Goal: Task Accomplishment & Management: Use online tool/utility

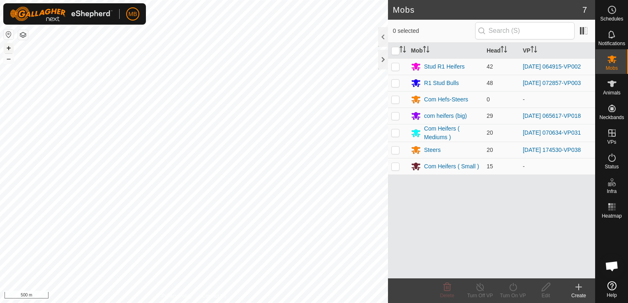
click at [10, 50] on button "+" at bounding box center [9, 48] width 10 height 10
click at [385, 64] on div "Mobs 7 0 selected Mob Head VP Stud R1 Heifers 42 [DATE] 064915-VP002 R1 Stud Bu…" at bounding box center [297, 151] width 595 height 303
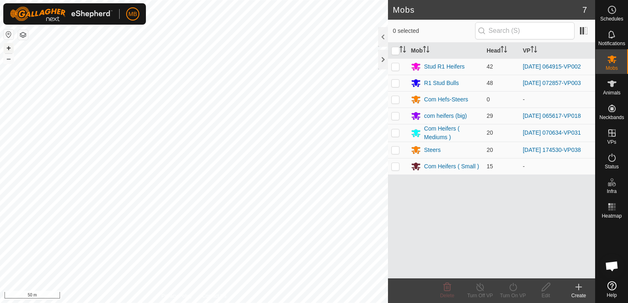
click at [9, 48] on button "+" at bounding box center [9, 48] width 10 height 10
click at [7, 62] on button "–" at bounding box center [9, 59] width 10 height 10
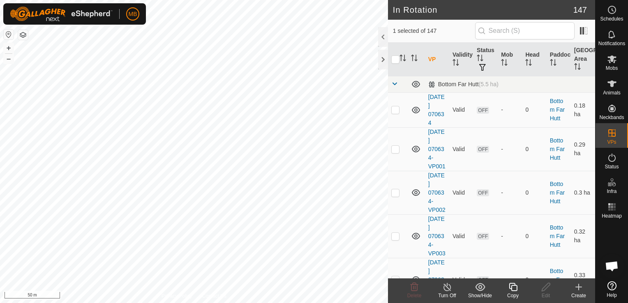
click at [513, 292] on icon at bounding box center [513, 287] width 10 height 10
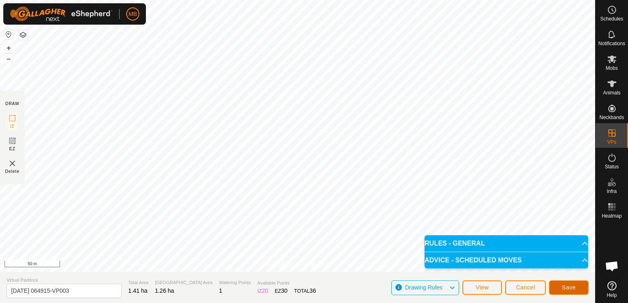
click at [583, 288] on button "Save" at bounding box center [568, 288] width 39 height 14
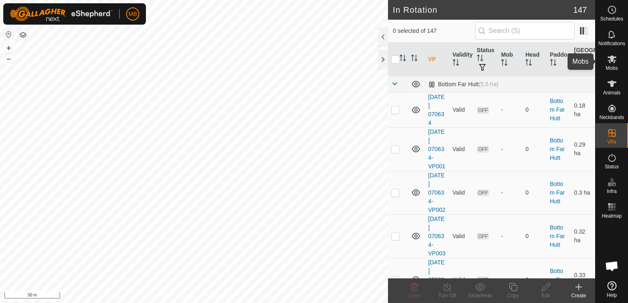
click at [612, 67] on span "Mobs" at bounding box center [612, 68] width 12 height 5
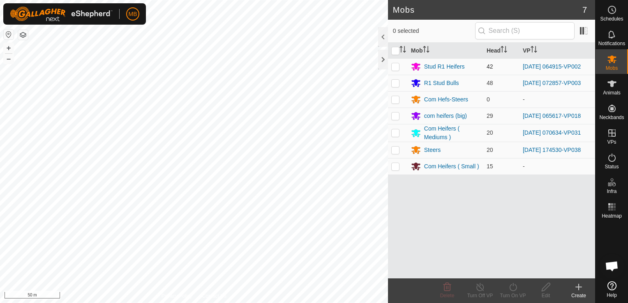
click at [394, 65] on p-checkbox at bounding box center [395, 66] width 8 height 7
checkbox input "true"
click at [509, 289] on icon at bounding box center [512, 287] width 7 height 8
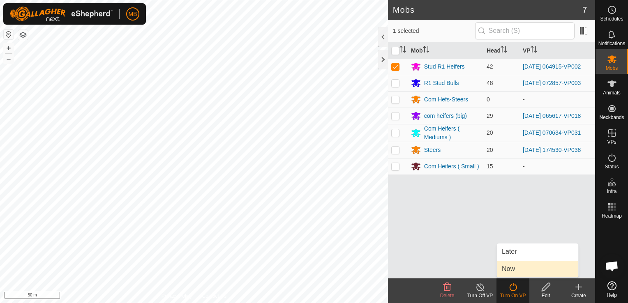
click at [511, 270] on body "MB Schedules Notifications Mobs Animals Neckbands VPs Status Infra Heatmap Help…" at bounding box center [314, 151] width 628 height 303
click at [506, 290] on turn-on-svg-icon at bounding box center [512, 287] width 33 height 10
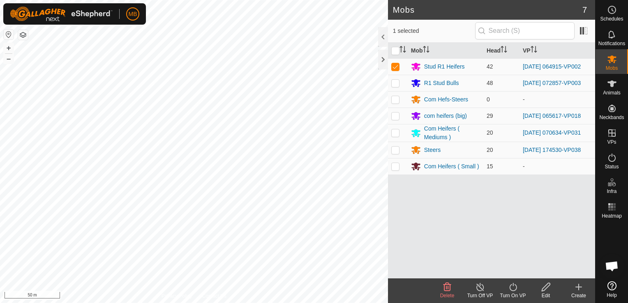
click at [509, 292] on icon at bounding box center [513, 287] width 10 height 10
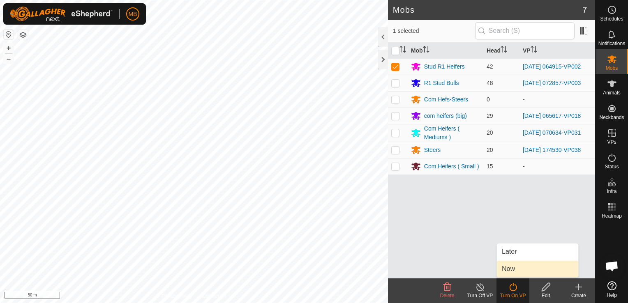
click at [509, 271] on link "Now" at bounding box center [537, 269] width 81 height 16
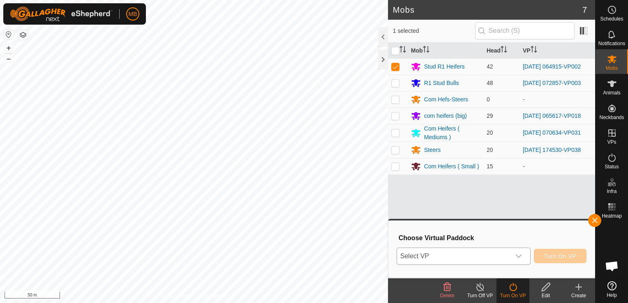
click at [515, 256] on div "dropdown trigger" at bounding box center [518, 256] width 16 height 16
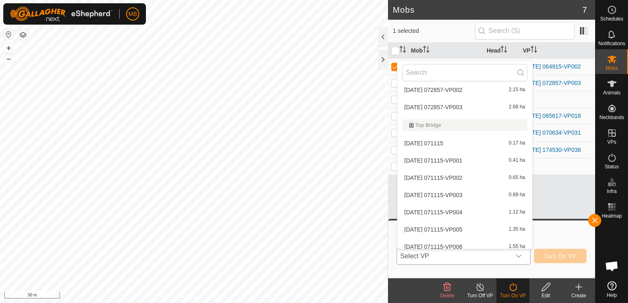
scroll to position [2579, 0]
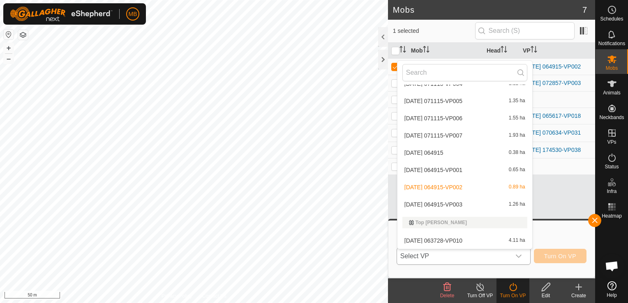
click at [509, 207] on li "[DATE] 064915-VP003 1.26 ha" at bounding box center [464, 204] width 135 height 16
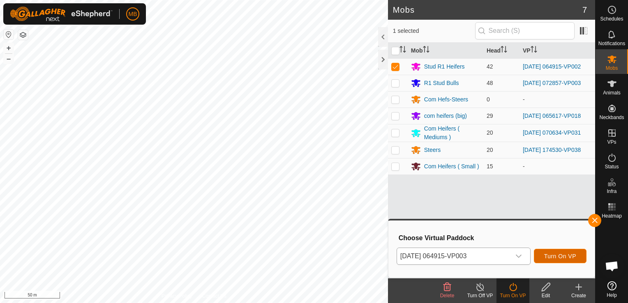
click at [557, 257] on span "Turn On VP" at bounding box center [560, 256] width 32 height 7
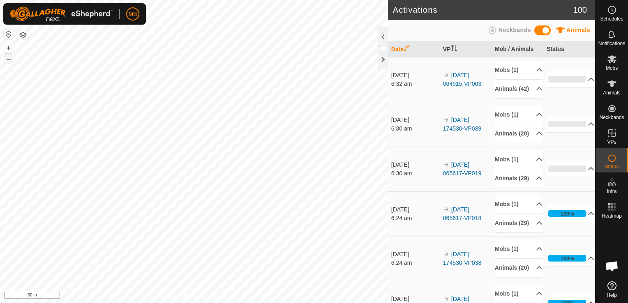
click at [8, 62] on button "–" at bounding box center [9, 59] width 10 height 10
click at [7, 47] on button "+" at bounding box center [9, 48] width 10 height 10
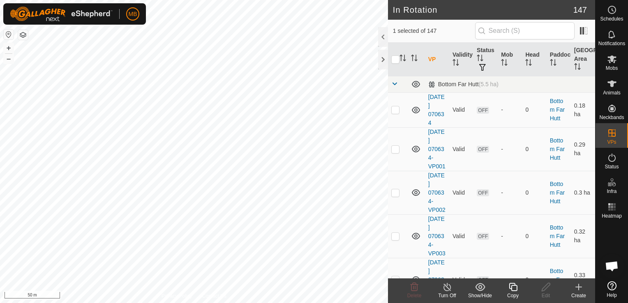
click at [514, 291] on icon at bounding box center [513, 287] width 8 height 8
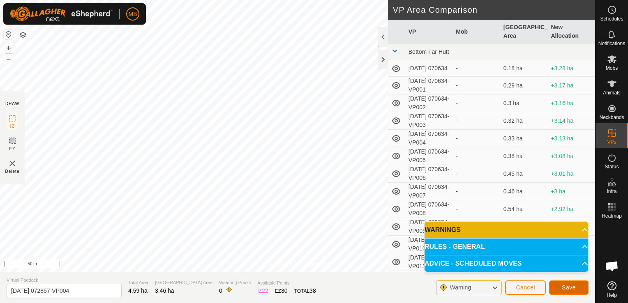
click at [565, 287] on span "Save" at bounding box center [569, 287] width 14 height 7
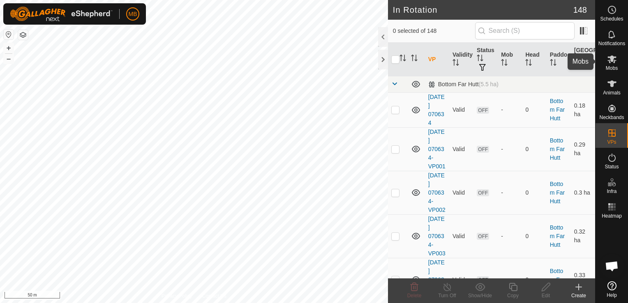
click at [611, 66] on span "Mobs" at bounding box center [612, 68] width 12 height 5
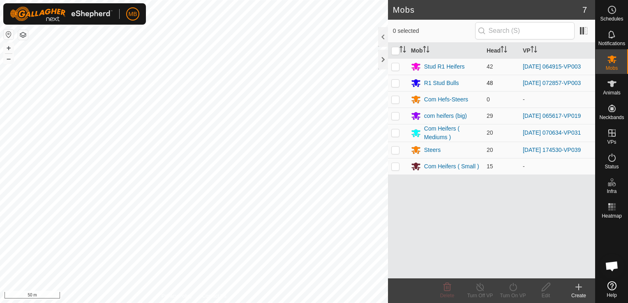
click at [394, 88] on td at bounding box center [398, 83] width 20 height 16
checkbox input "true"
click at [509, 290] on icon at bounding box center [513, 287] width 10 height 10
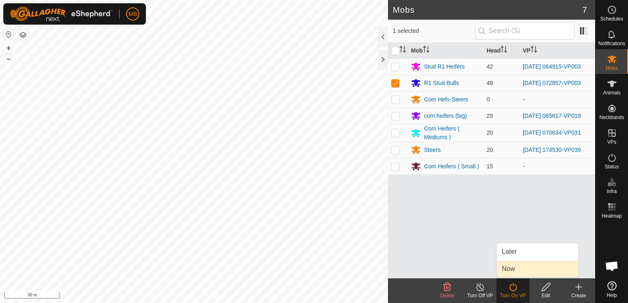
click at [511, 271] on link "Now" at bounding box center [537, 269] width 81 height 16
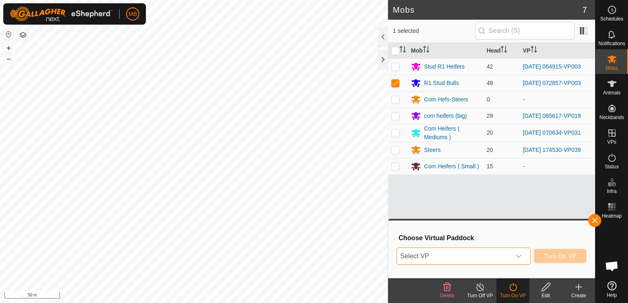
click at [506, 251] on span "Select VP" at bounding box center [453, 256] width 113 height 16
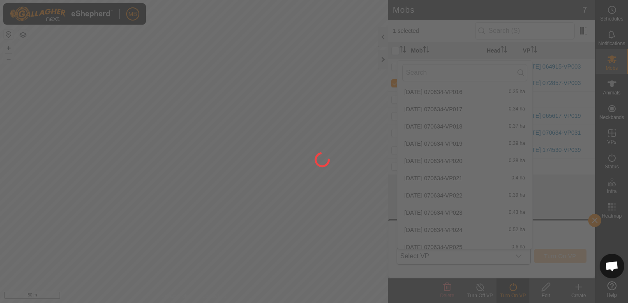
scroll to position [440, 0]
click at [528, 233] on div at bounding box center [314, 151] width 628 height 303
drag, startPoint x: 528, startPoint y: 233, endPoint x: 525, endPoint y: 244, distance: 11.7
click at [525, 244] on div at bounding box center [314, 151] width 628 height 303
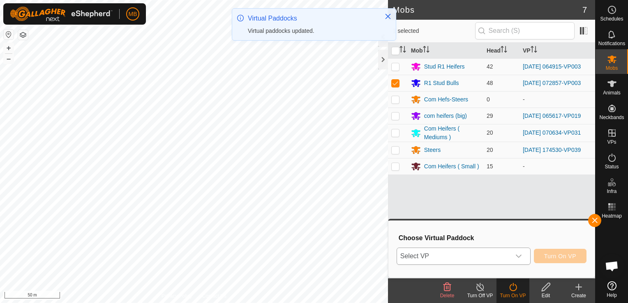
click at [520, 253] on icon "dropdown trigger" at bounding box center [518, 256] width 7 height 7
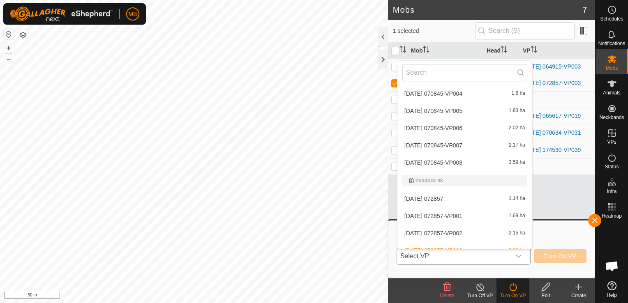
scroll to position [2451, 0]
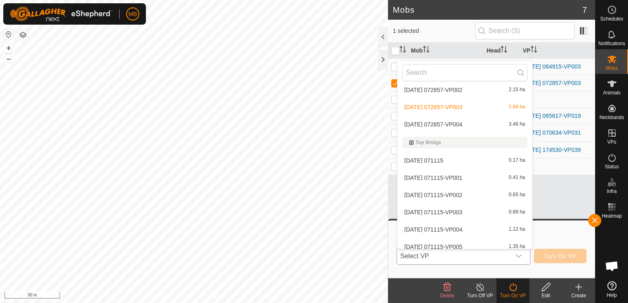
click at [477, 122] on li "[DATE] 072857-VP004 3.46 ha" at bounding box center [464, 124] width 135 height 16
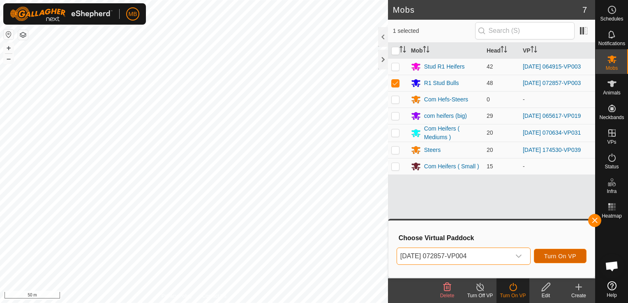
click at [551, 259] on span "Turn On VP" at bounding box center [560, 256] width 32 height 7
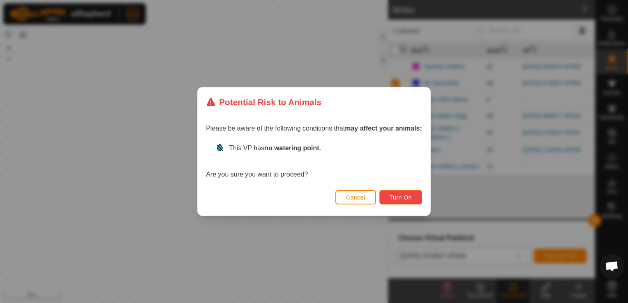
click at [403, 199] on span "Turn On" at bounding box center [400, 197] width 22 height 7
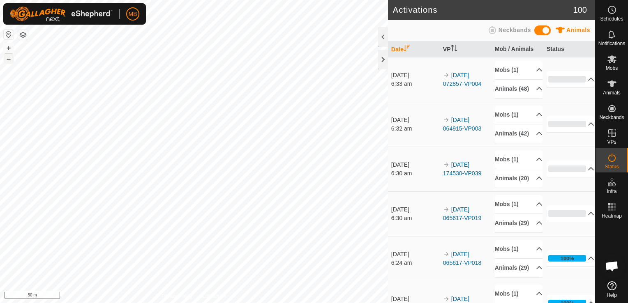
click at [10, 60] on button "–" at bounding box center [9, 59] width 10 height 10
click at [153, 303] on html "MB Schedules Notifications Mobs Animals Neckbands VPs Status Infra Heatmap Help…" at bounding box center [314, 151] width 628 height 303
